Goal: Information Seeking & Learning: Check status

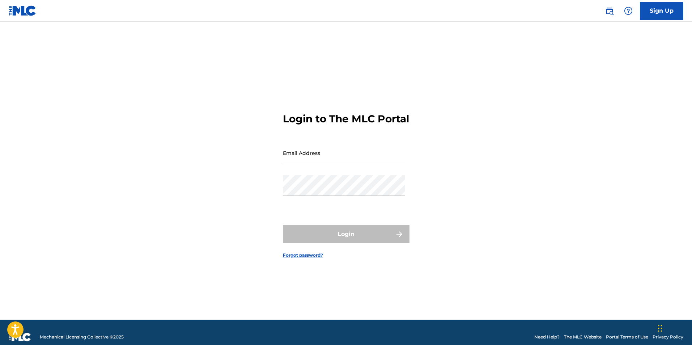
click at [307, 157] on input "Email Address" at bounding box center [344, 152] width 122 height 21
type input "[EMAIL_ADDRESS][DOMAIN_NAME]"
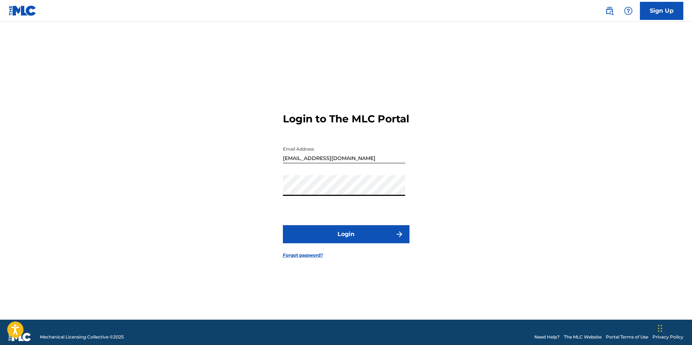
click at [325, 243] on button "Login" at bounding box center [346, 234] width 127 height 18
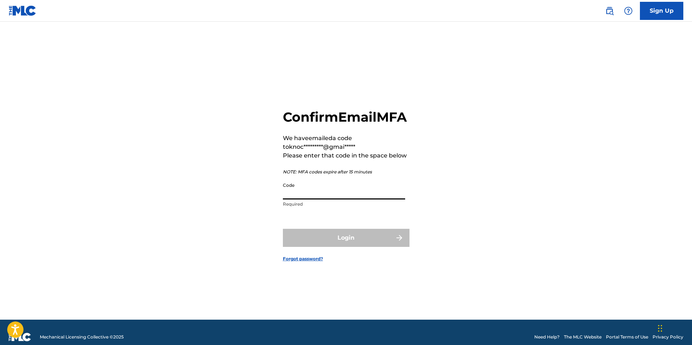
click at [326, 199] on input "Code" at bounding box center [344, 189] width 122 height 21
paste input "717572"
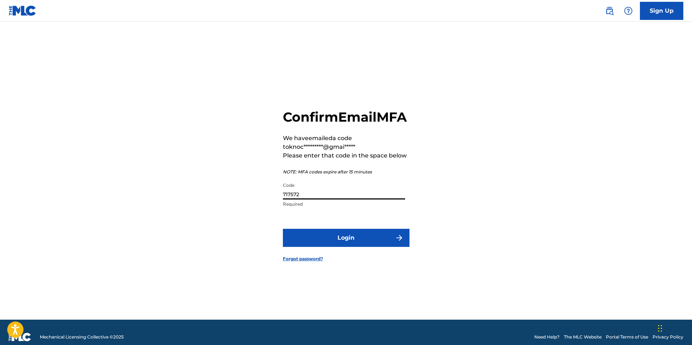
type input "717572"
click at [283, 228] on button "Login" at bounding box center [346, 237] width 127 height 18
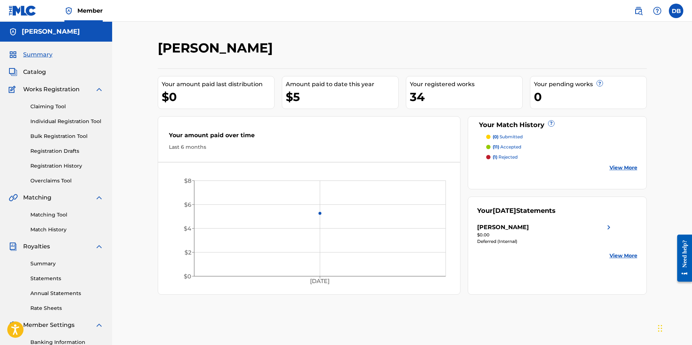
click at [55, 268] on div "Summary Statements Annual Statements Rate Sheets" at bounding box center [56, 281] width 95 height 61
click at [52, 265] on link "Summary" at bounding box center [66, 264] width 73 height 8
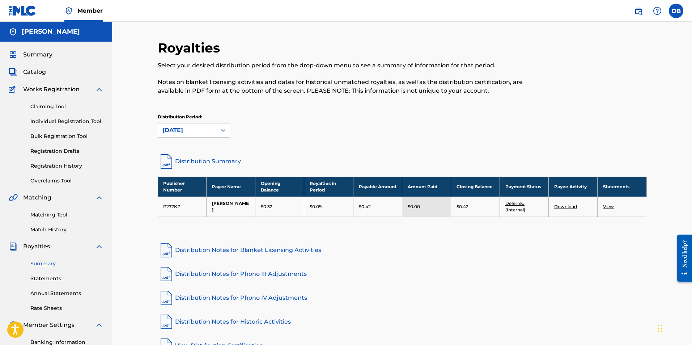
click at [65, 277] on link "Statements" at bounding box center [66, 278] width 73 height 8
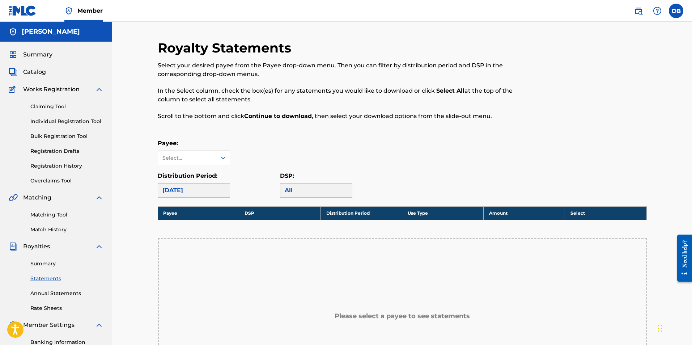
click at [178, 148] on div "Payee: Select..." at bounding box center [194, 152] width 72 height 26
click at [178, 157] on div "Select..." at bounding box center [186, 158] width 49 height 8
click at [180, 158] on div "Select..." at bounding box center [186, 158] width 49 height 8
click at [178, 176] on div "[PERSON_NAME]" at bounding box center [194, 174] width 72 height 18
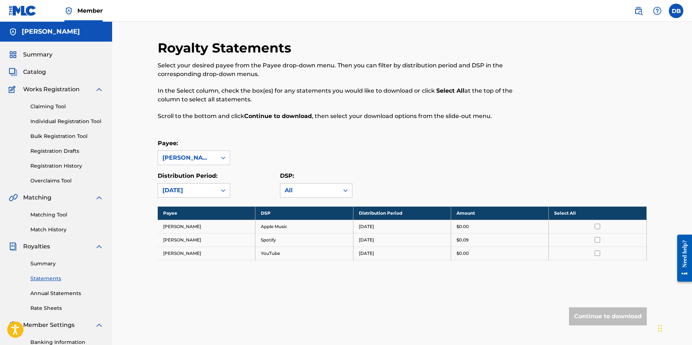
click at [670, 9] on label at bounding box center [675, 11] width 14 height 14
click at [676, 11] on input "DB [PERSON_NAME] [EMAIL_ADDRESS][DOMAIN_NAME] Notification Preferences Profile …" at bounding box center [676, 11] width 0 height 0
click at [605, 98] on div "Notification Preferences Profile Log out" at bounding box center [638, 90] width 90 height 48
click at [676, 11] on input "DB [PERSON_NAME] [EMAIL_ADDRESS][DOMAIN_NAME] Notification Preferences Profile …" at bounding box center [676, 11] width 0 height 0
click at [606, 105] on p "Log out" at bounding box center [605, 102] width 17 height 7
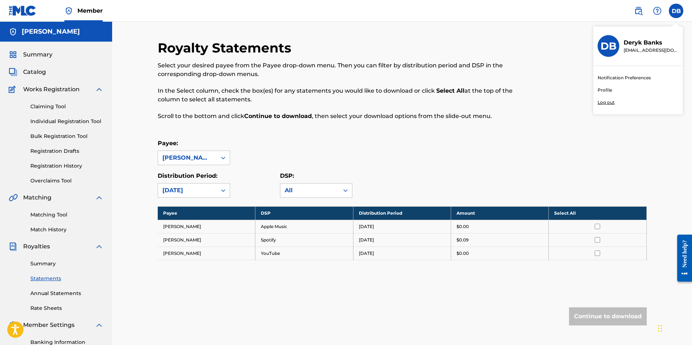
click at [676, 11] on input "DB [PERSON_NAME] [EMAIL_ADDRESS][DOMAIN_NAME] Notification Preferences Profile …" at bounding box center [676, 11] width 0 height 0
